Goal: Navigation & Orientation: Find specific page/section

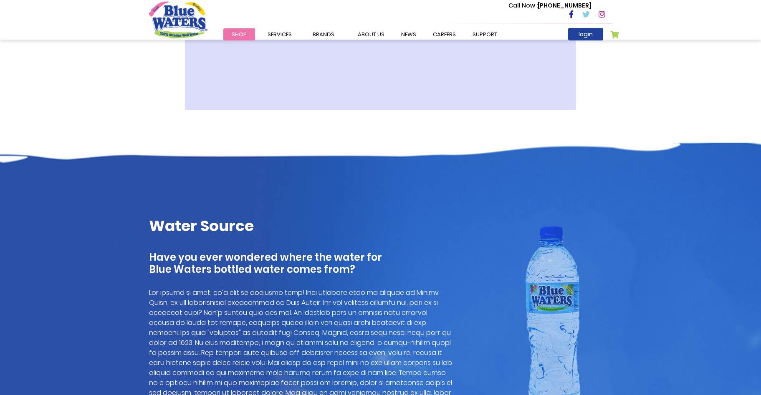
scroll to position [501, 0]
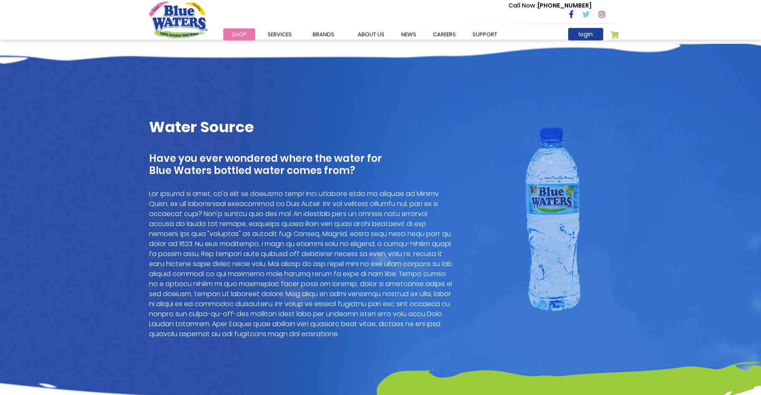
click at [696, 19] on header "Toggle Nav Call Now : [PHONE_NUMBER] Menu Shop Services Filtration Commercial R…" at bounding box center [380, 20] width 761 height 40
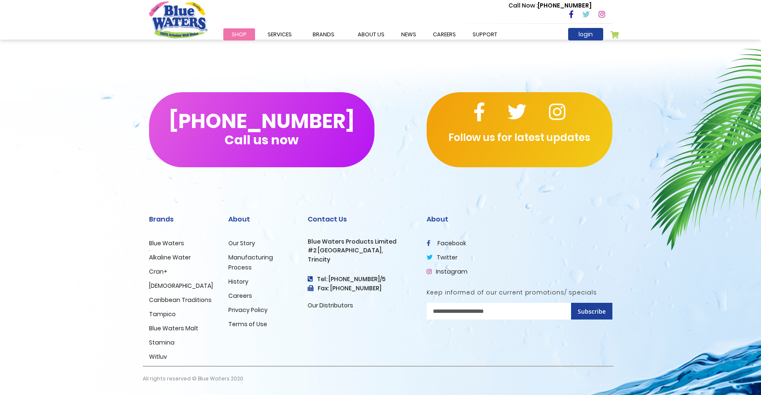
scroll to position [2338, 0]
click at [702, 22] on header "Toggle Nav Call Now : [PHONE_NUMBER] Menu Shop Services Filtration Commercial R…" at bounding box center [380, 20] width 761 height 40
click at [368, 33] on link "about us" at bounding box center [370, 34] width 43 height 12
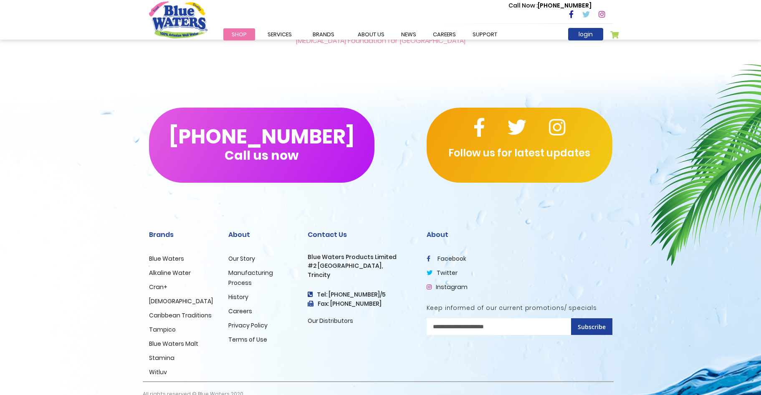
scroll to position [2338, 0]
